Goal: Check status

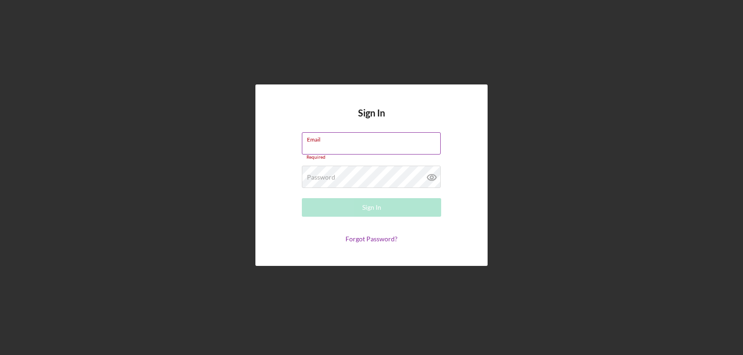
type input "[EMAIL_ADDRESS][DOMAIN_NAME]"
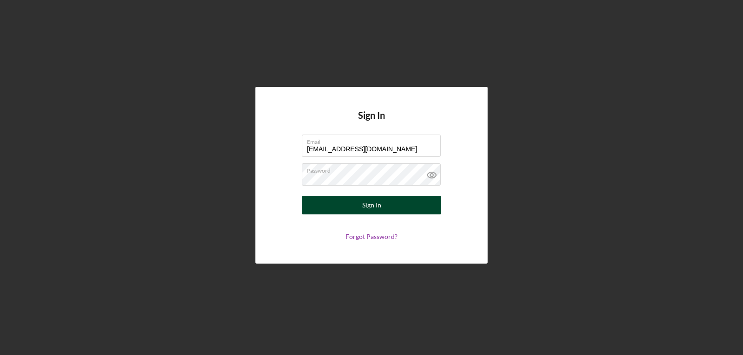
click at [363, 208] on div "Sign In" at bounding box center [371, 205] width 19 height 19
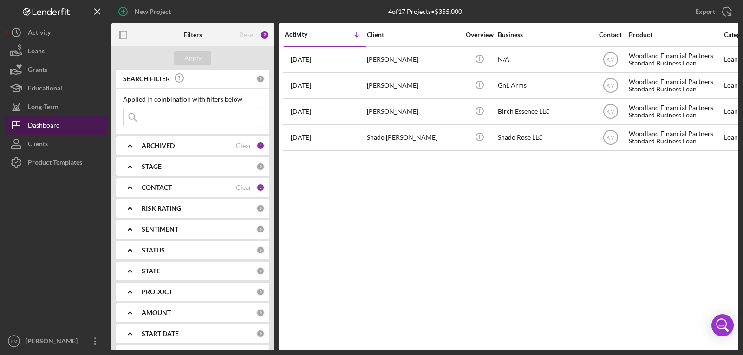
click at [57, 127] on div "Dashboard" at bounding box center [44, 126] width 32 height 21
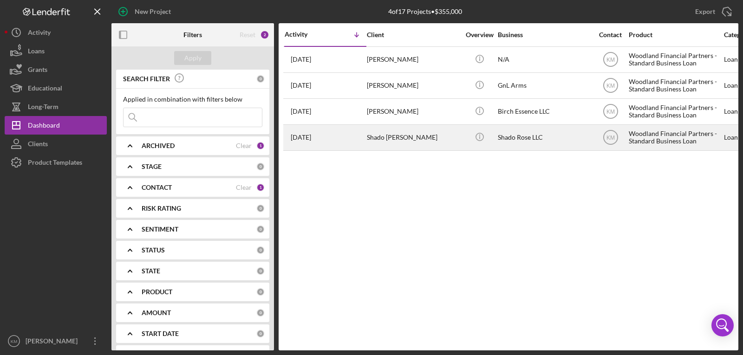
click at [373, 143] on div "Shado [PERSON_NAME]" at bounding box center [413, 137] width 93 height 25
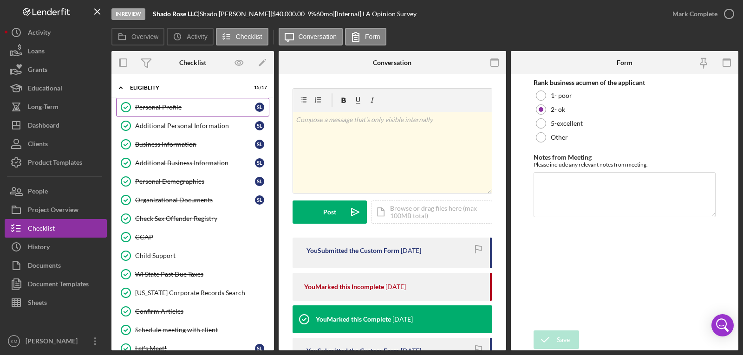
click at [209, 100] on link "Personal Profile Personal Profile S L" at bounding box center [192, 107] width 153 height 19
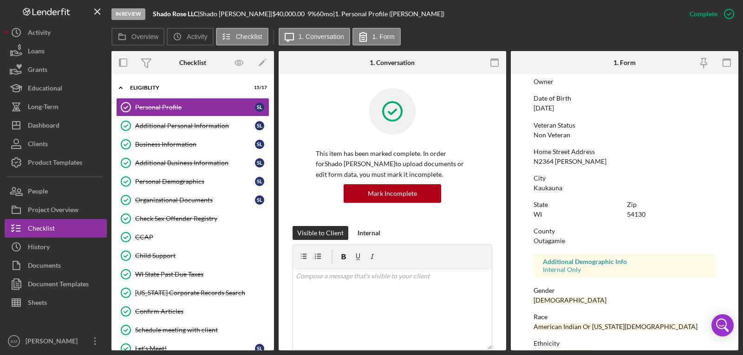
scroll to position [157, 0]
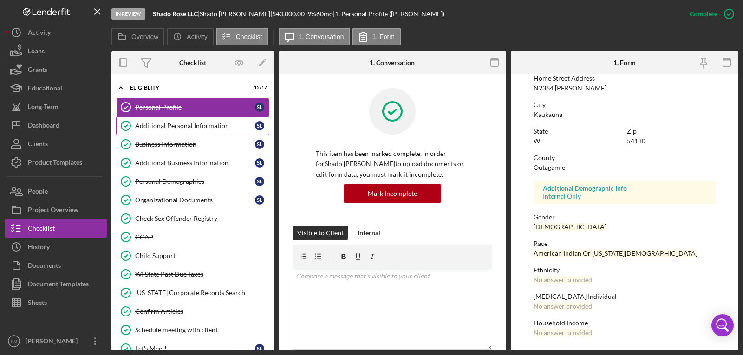
click at [180, 122] on div "Additional Personal Information" at bounding box center [195, 125] width 120 height 7
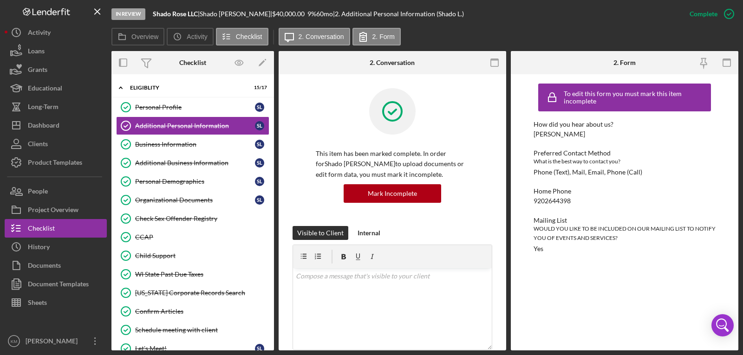
drag, startPoint x: 438, startPoint y: 2, endPoint x: 612, endPoint y: 38, distance: 178.4
click at [612, 38] on div "Overview Icon/History Activity Checklist Icon/Message 2. Conversation 2. Form" at bounding box center [424, 37] width 627 height 19
